Goal: Information Seeking & Learning: Learn about a topic

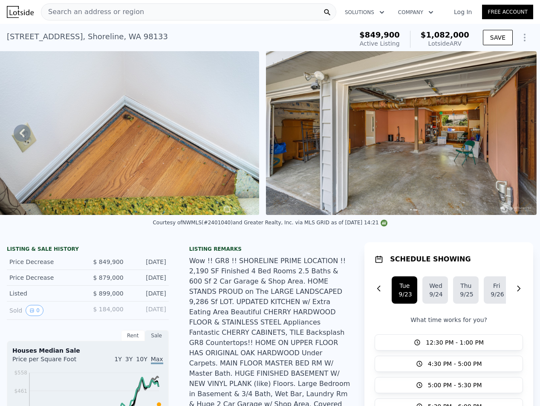
click at [152, 7] on div "Search an address or region" at bounding box center [189, 11] width 296 height 17
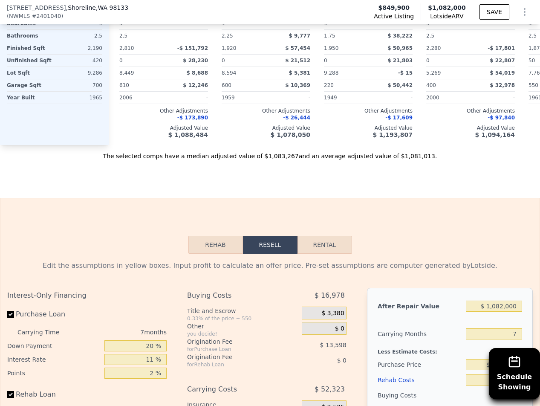
scroll to position [992, 0]
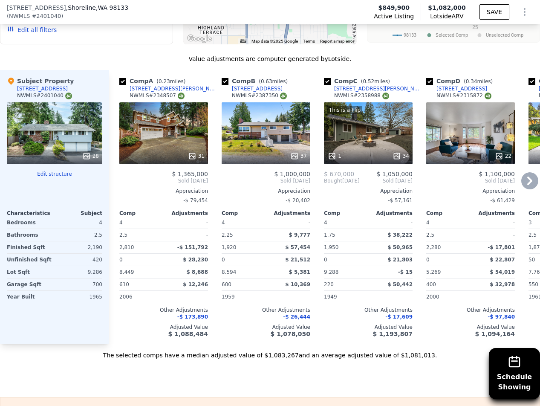
click at [360, 85] on div "[STREET_ADDRESS][PERSON_NAME]" at bounding box center [378, 88] width 89 height 7
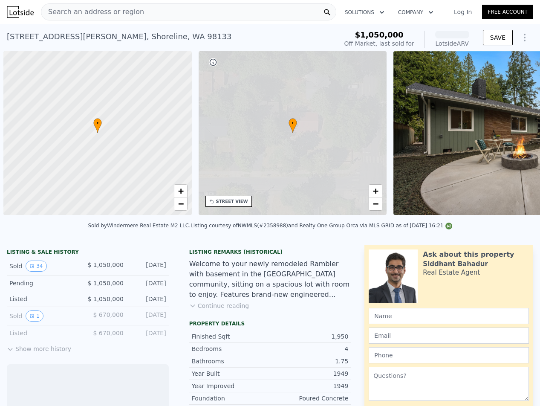
scroll to position [0, 3]
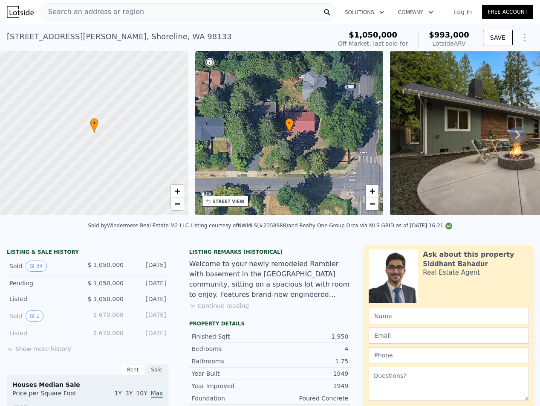
click at [53, 353] on button "Show more history" at bounding box center [39, 347] width 64 height 12
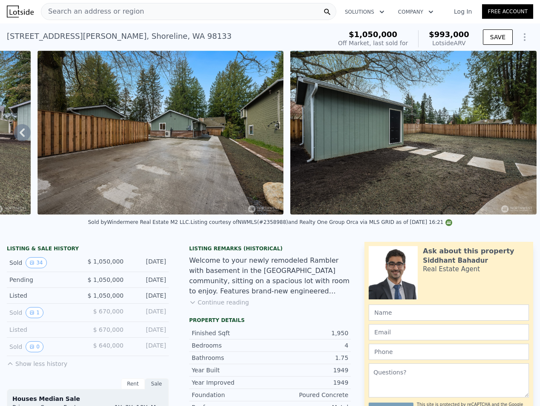
scroll to position [0, 0]
